Goal: Task Accomplishment & Management: Manage account settings

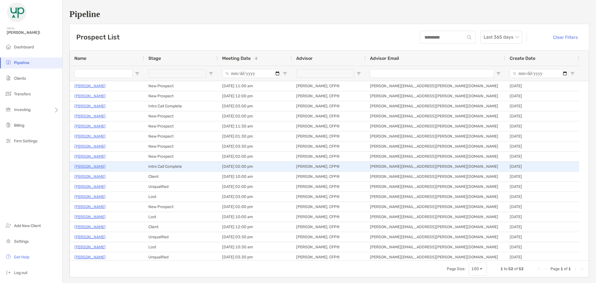
click at [83, 166] on p "Jerry Staley" at bounding box center [89, 166] width 31 height 7
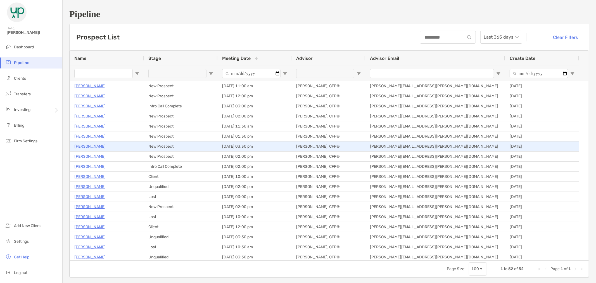
click at [83, 144] on p "[PERSON_NAME]" at bounding box center [89, 146] width 31 height 7
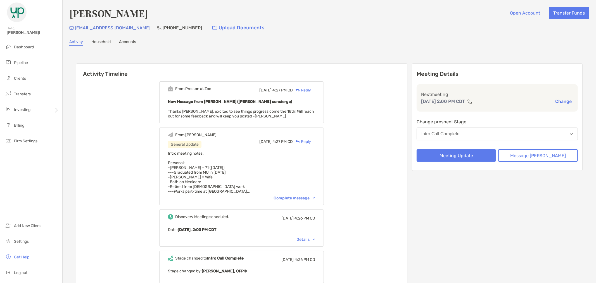
click at [323, 196] on div "From [PERSON_NAME] General Update [DATE] 4:27 PM CD Reply Intro meeting notes: …" at bounding box center [241, 166] width 165 height 78
click at [315, 197] on img at bounding box center [314, 198] width 3 height 2
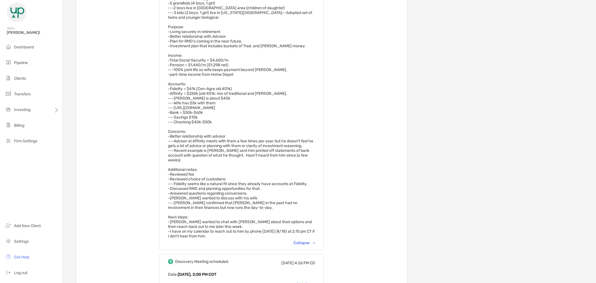
scroll to position [217, 0]
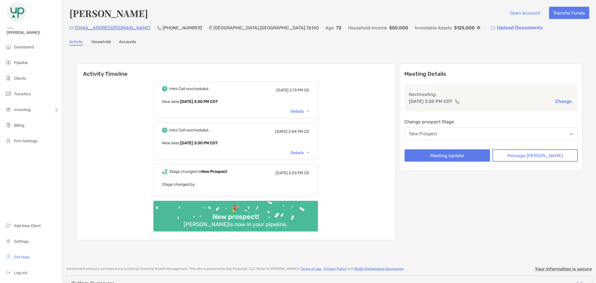
click at [560, 99] on button "Change" at bounding box center [563, 101] width 20 height 6
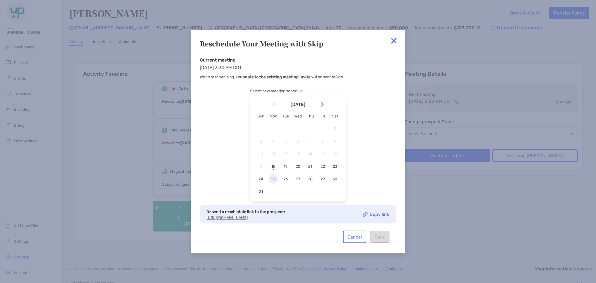
click at [273, 175] on div "25" at bounding box center [272, 178] width 9 height 9
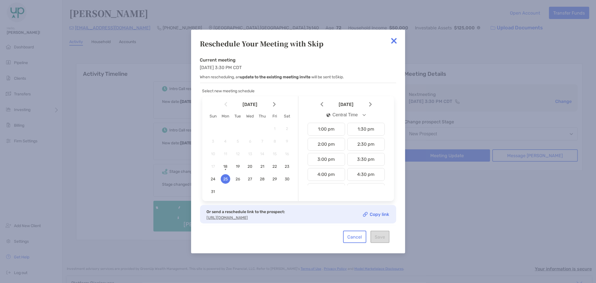
scroll to position [188, 0]
click at [325, 166] on div "3:00 pm" at bounding box center [326, 165] width 37 height 13
click at [379, 236] on button "Save" at bounding box center [379, 237] width 19 height 12
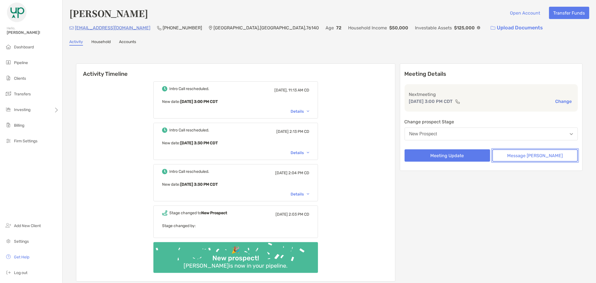
click at [512, 157] on button "Message Zoe" at bounding box center [534, 155] width 85 height 12
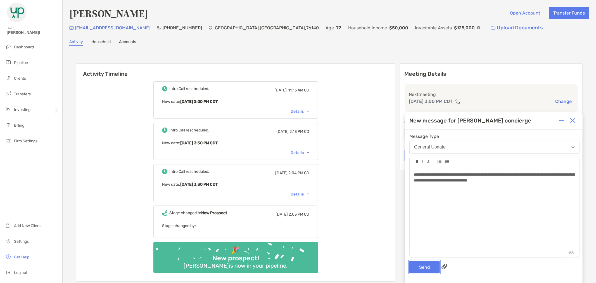
click at [431, 271] on button "Send" at bounding box center [424, 267] width 30 height 12
